Goal: Information Seeking & Learning: Understand process/instructions

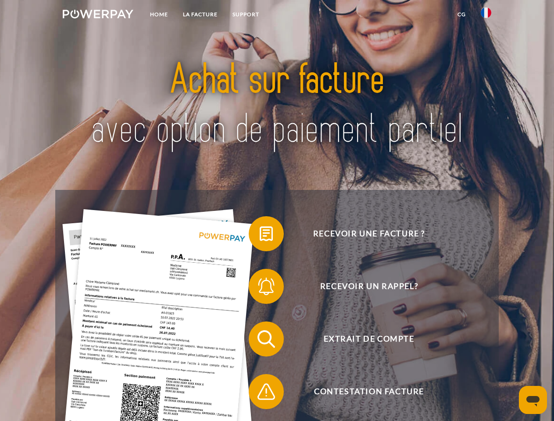
click at [98, 15] on img at bounding box center [98, 14] width 71 height 9
click at [486, 15] on img at bounding box center [486, 12] width 11 height 11
click at [461, 14] on link "CG" at bounding box center [461, 15] width 23 height 16
click at [260, 236] on span at bounding box center [253, 234] width 44 height 44
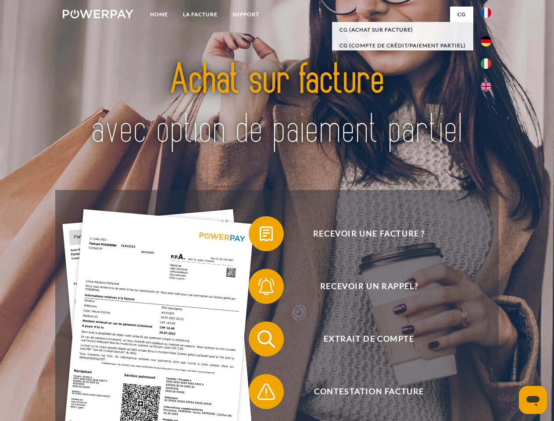
click at [260, 288] on span at bounding box center [253, 287] width 44 height 44
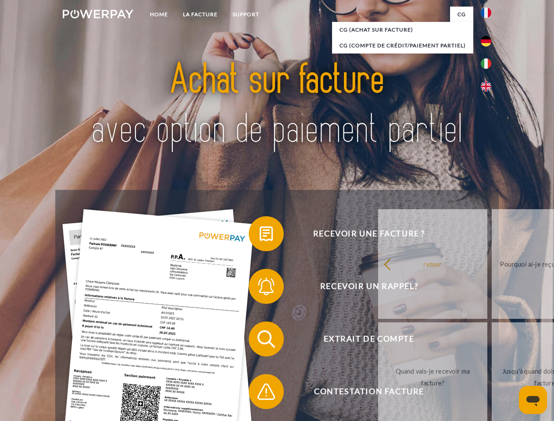
click at [492, 341] on link "Jusqu'à quand dois-je payer ma facture?" at bounding box center [546, 377] width 109 height 110
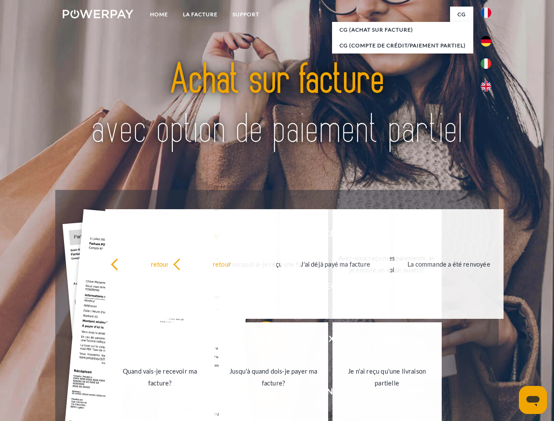
click at [332, 393] on link "Je n'ai reçu qu'une livraison partielle" at bounding box center [386, 377] width 109 height 110
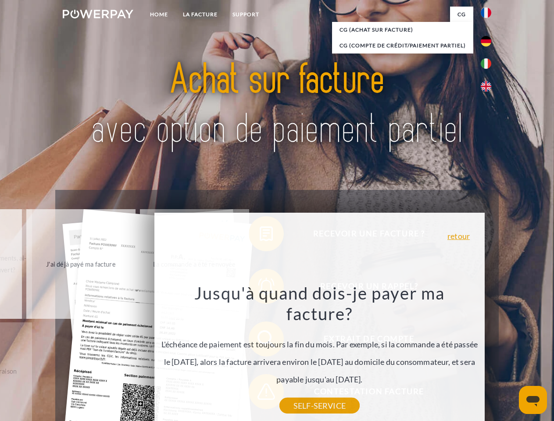
click at [533, 400] on icon "Ouvrir la fenêtre de messagerie" at bounding box center [532, 401] width 13 height 11
